Goal: Use online tool/utility: Use online tool/utility

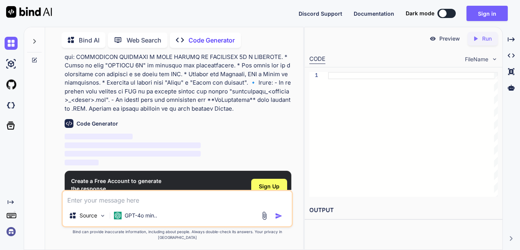
scroll to position [8, 0]
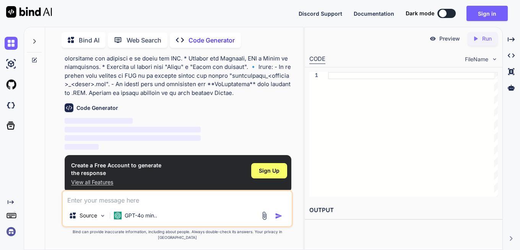
scroll to position [131, 0]
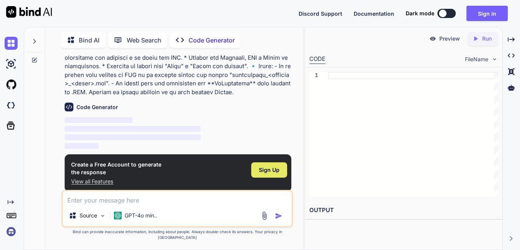
click at [265, 172] on span "Sign Up" at bounding box center [269, 170] width 21 height 8
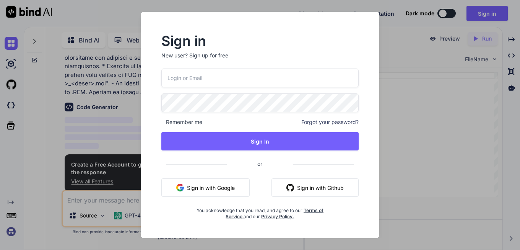
click at [229, 185] on button "Sign in with Google" at bounding box center [205, 187] width 88 height 18
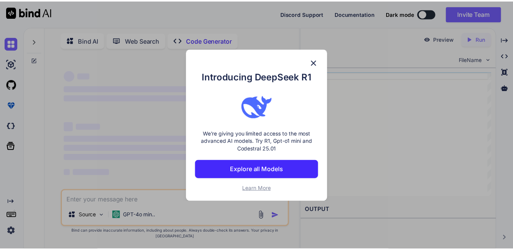
scroll to position [0, 0]
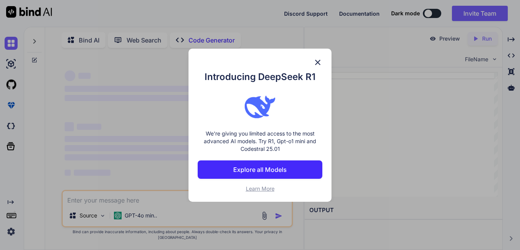
type textarea "x"
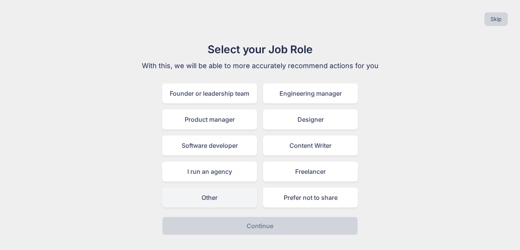
click at [222, 199] on div "Other" at bounding box center [209, 197] width 95 height 20
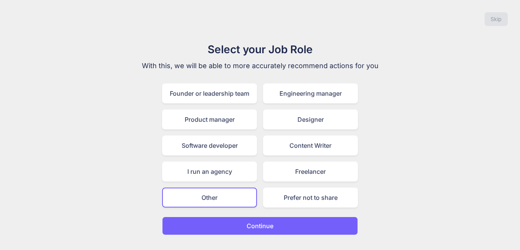
click at [255, 221] on p "Continue" at bounding box center [259, 225] width 27 height 9
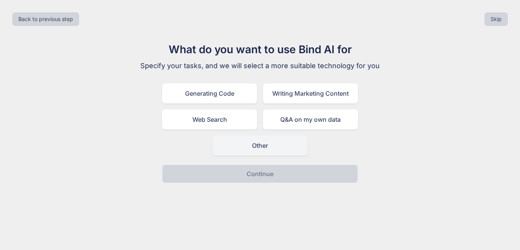
click at [273, 152] on div "Other" at bounding box center [259, 145] width 95 height 20
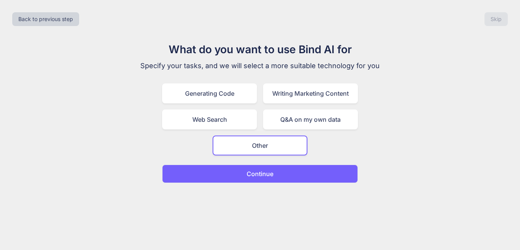
click at [274, 177] on button "Continue" at bounding box center [260, 173] width 196 height 18
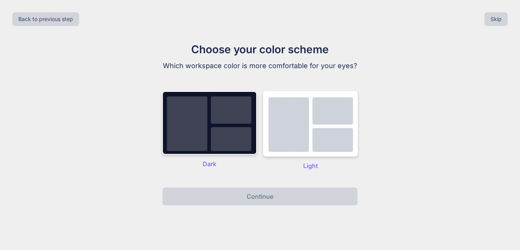
click at [226, 155] on div "Dark" at bounding box center [209, 130] width 95 height 79
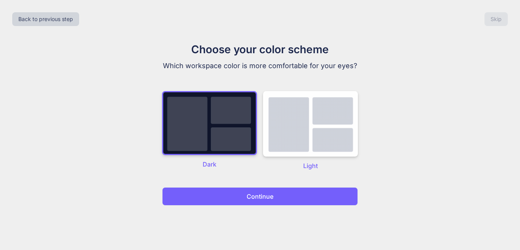
click at [258, 198] on p "Continue" at bounding box center [259, 195] width 27 height 9
click at [272, 195] on p "Continue" at bounding box center [259, 195] width 27 height 9
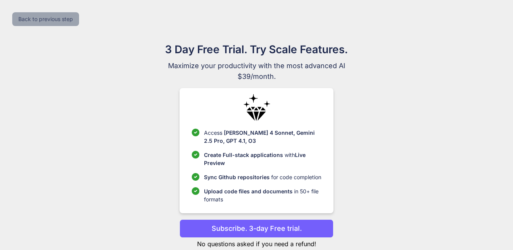
click at [29, 13] on button "Back to previous step" at bounding box center [45, 19] width 67 height 14
